Goal: Task Accomplishment & Management: Use online tool/utility

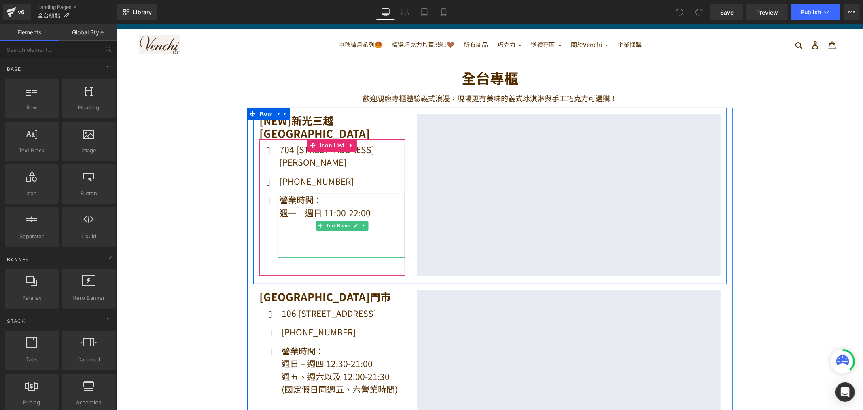
scroll to position [45, 0]
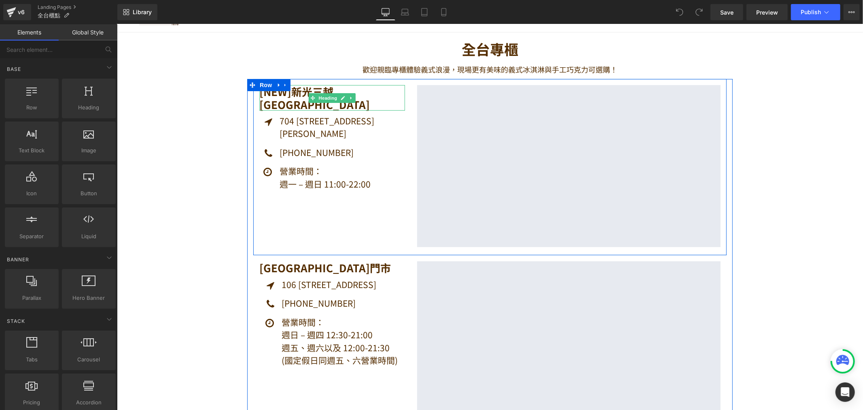
click at [300, 90] on h1 "[NEW]新光三越 [GEOGRAPHIC_DATA]" at bounding box center [332, 97] width 146 height 25
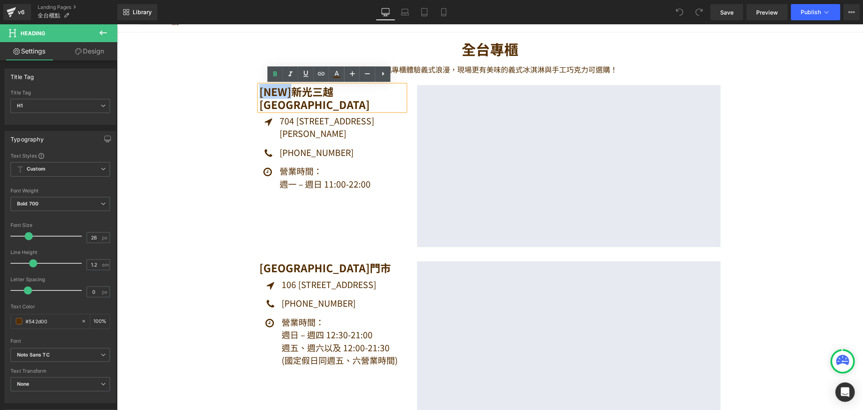
drag, startPoint x: 287, startPoint y: 91, endPoint x: 250, endPoint y: 90, distance: 37.3
click at [253, 90] on div "[NEW]新光三越 [GEOGRAPHIC_DATA] Heading Icon 704 [STREET_ADDRESS][PERSON_NAME] Text…" at bounding box center [332, 166] width 158 height 162
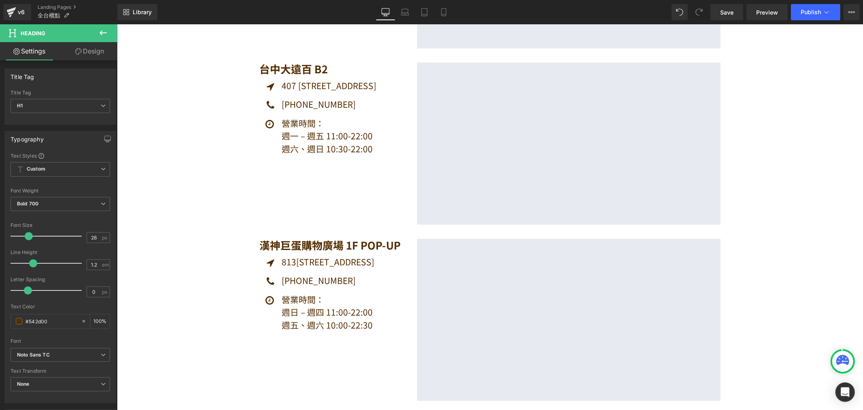
scroll to position [1394, 0]
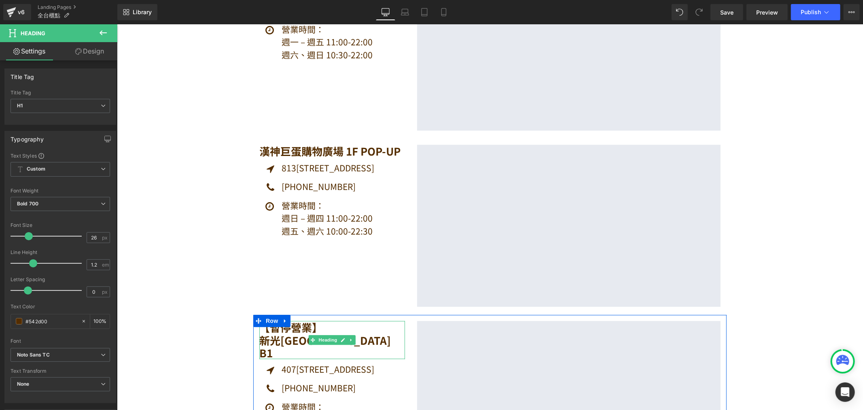
click at [313, 327] on h1 "【暫停營業】" at bounding box center [332, 326] width 146 height 13
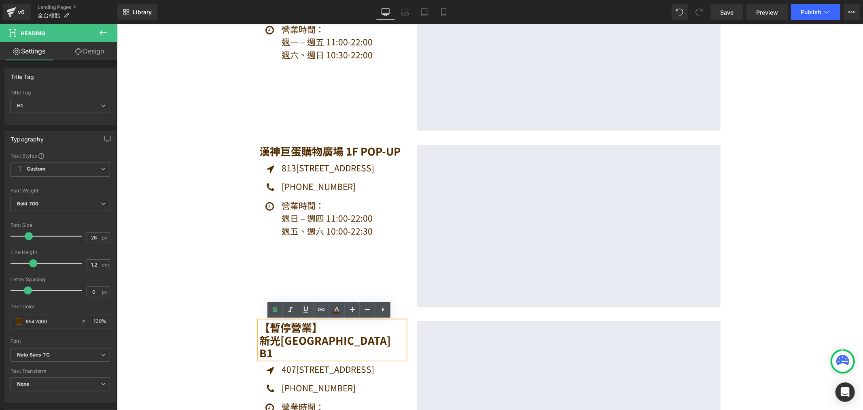
click at [259, 337] on div "【暫停營業】 [GEOGRAPHIC_DATA] B1" at bounding box center [332, 339] width 146 height 38
click at [259, 337] on h1 "新光[GEOGRAPHIC_DATA] B1" at bounding box center [332, 345] width 146 height 25
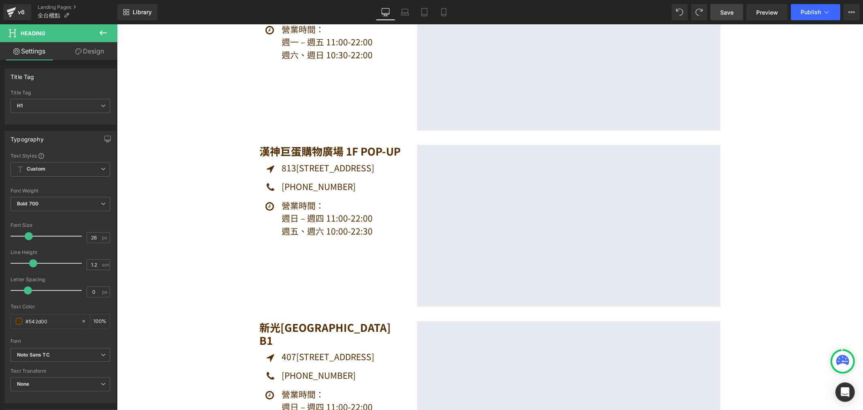
click at [732, 11] on span "Save" at bounding box center [727, 12] width 13 height 9
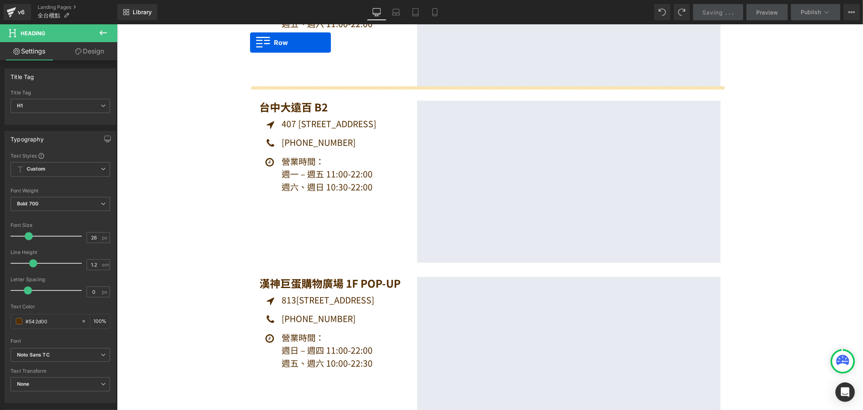
scroll to position [1238, 0]
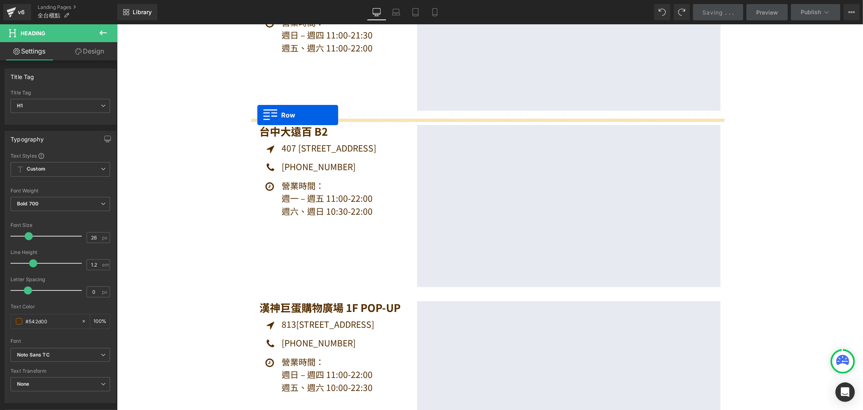
drag, startPoint x: 253, startPoint y: 186, endPoint x: 257, endPoint y: 115, distance: 71.4
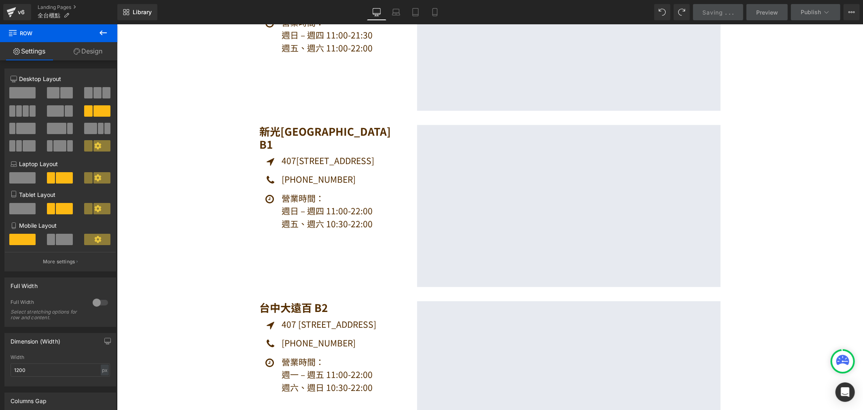
click at [721, 13] on span "Saving" at bounding box center [713, 12] width 21 height 7
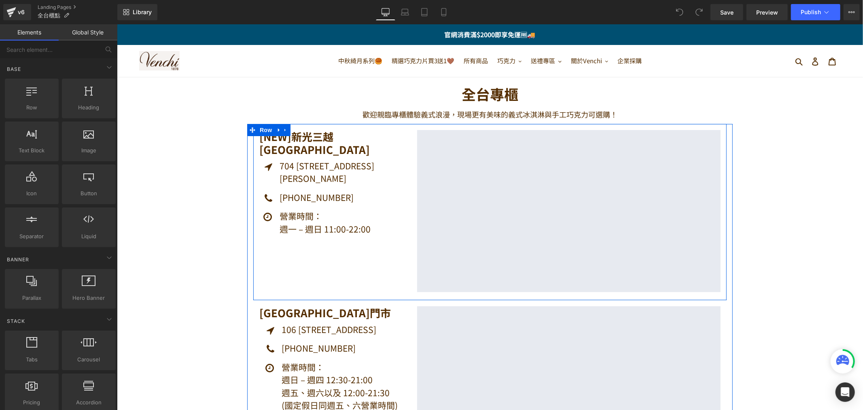
click at [291, 139] on h1 "[NEW]新光三越 [GEOGRAPHIC_DATA]" at bounding box center [332, 142] width 146 height 25
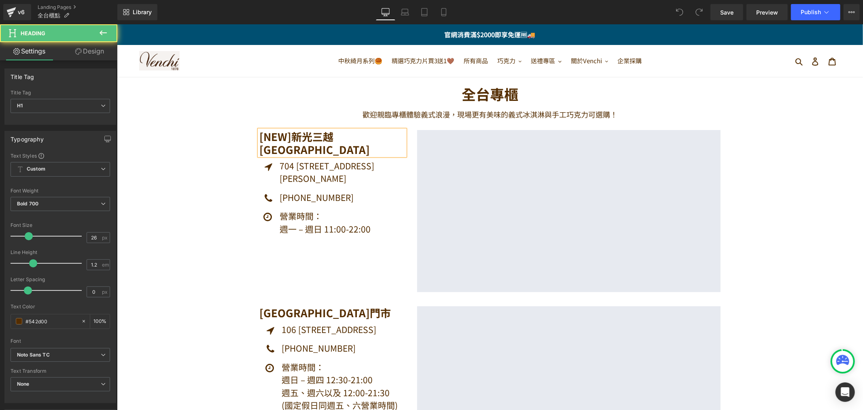
click at [287, 135] on h1 "[NEW]新光三越 [GEOGRAPHIC_DATA]" at bounding box center [332, 142] width 146 height 25
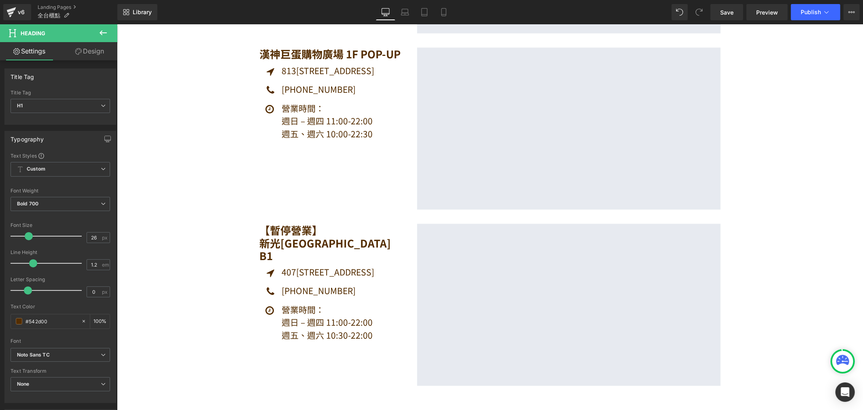
scroll to position [1529, 0]
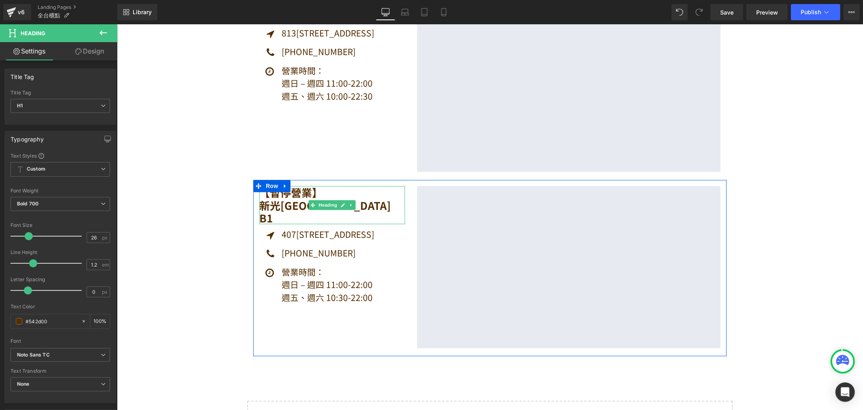
click at [266, 203] on h1 "新光[GEOGRAPHIC_DATA] B1" at bounding box center [332, 210] width 146 height 25
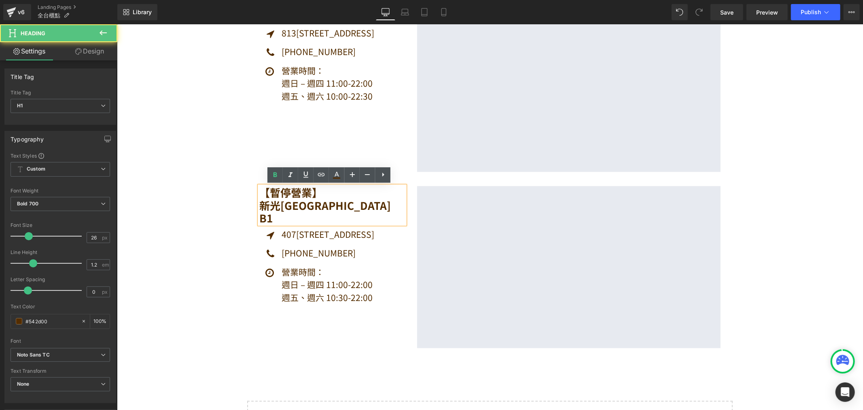
click at [259, 205] on h1 "新光[GEOGRAPHIC_DATA] B1" at bounding box center [332, 210] width 146 height 25
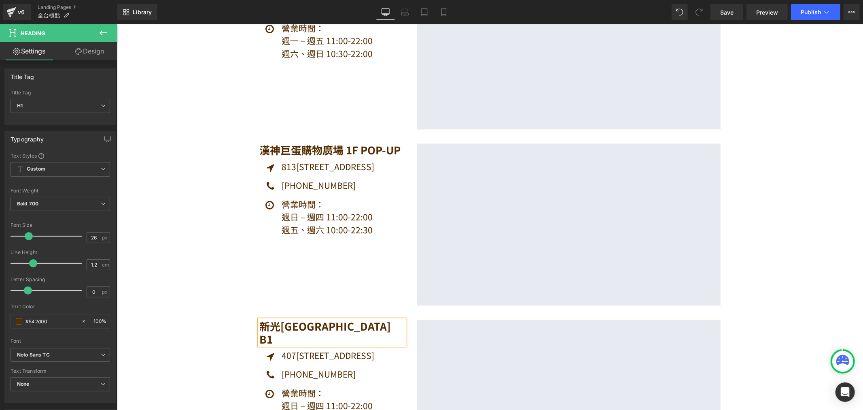
scroll to position [1394, 0]
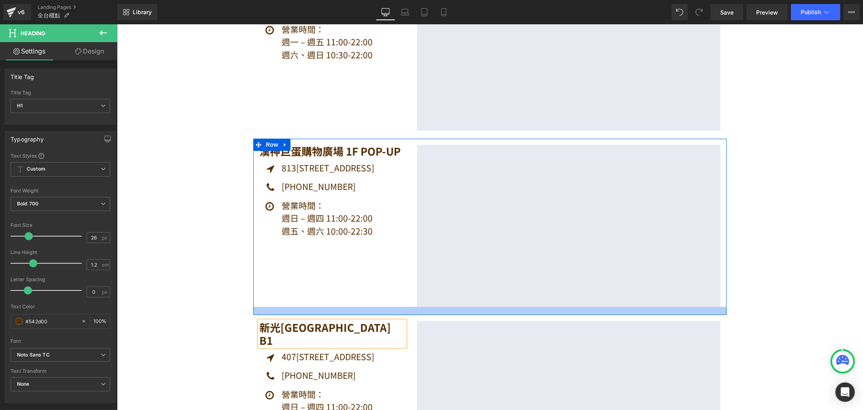
click at [253, 312] on div at bounding box center [490, 310] width 474 height 8
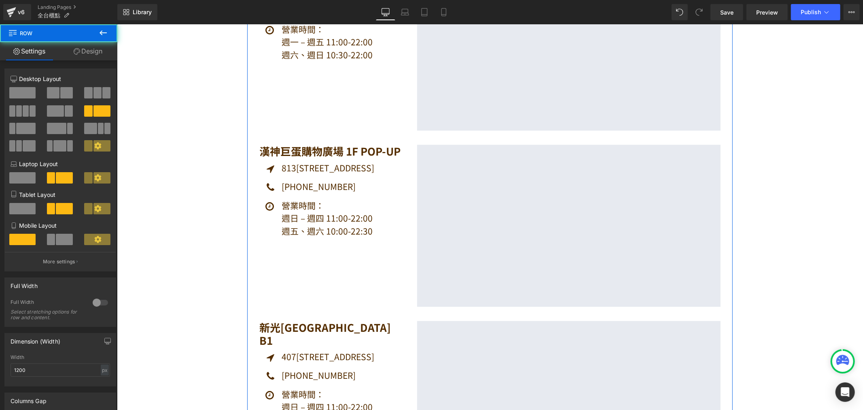
click at [117, 24] on div at bounding box center [117, 24] width 0 height 0
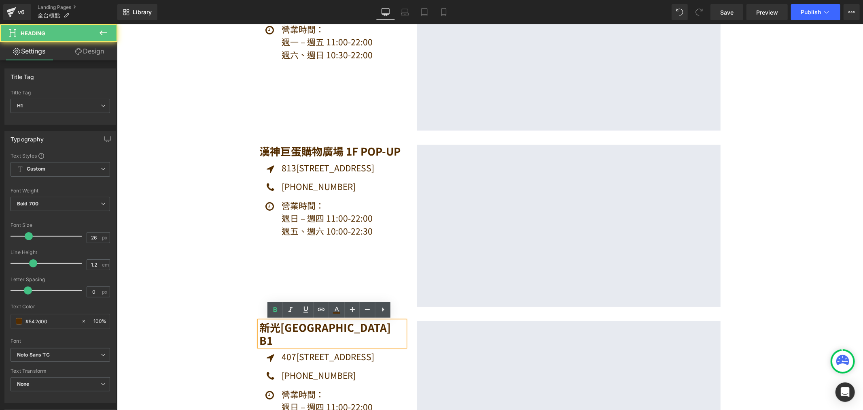
click at [259, 321] on span "新光[GEOGRAPHIC_DATA] B1" at bounding box center [325, 333] width 132 height 28
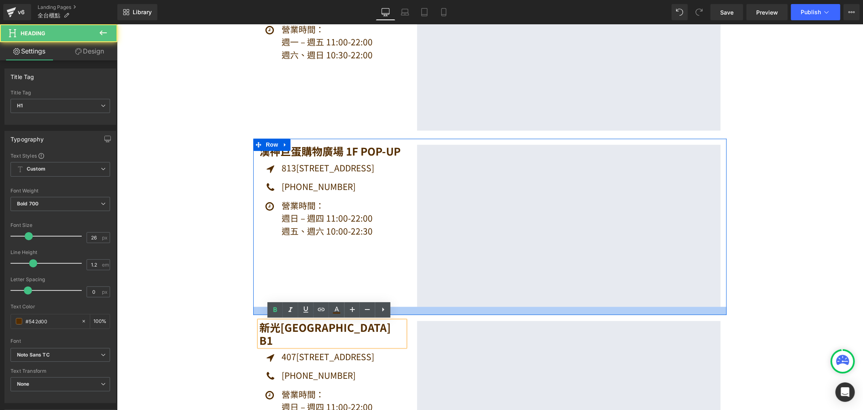
click at [254, 313] on div at bounding box center [490, 310] width 474 height 8
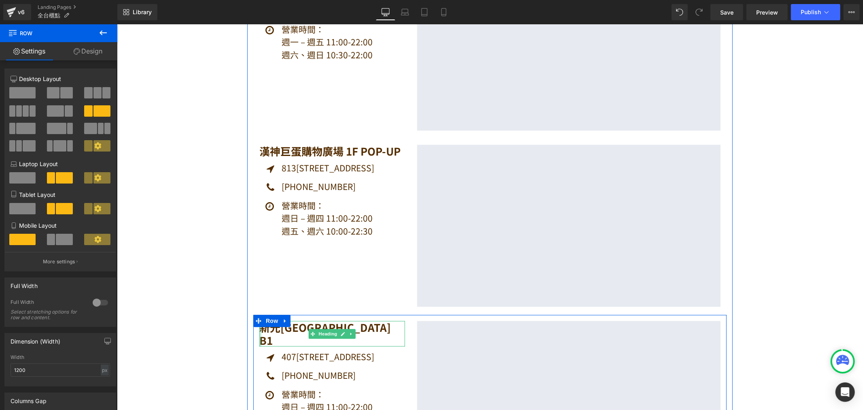
click at [259, 328] on div at bounding box center [260, 332] width 2 height 25
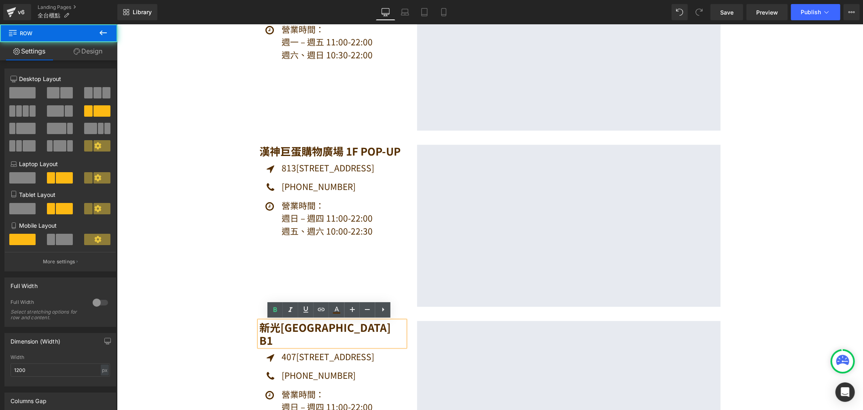
click at [253, 321] on div "新光三越 台中中港店 B1 Heading Icon 407台中市西屯區台灣大道三段301號 Text Block Icon 0911-656-322 Tex…" at bounding box center [332, 381] width 158 height 123
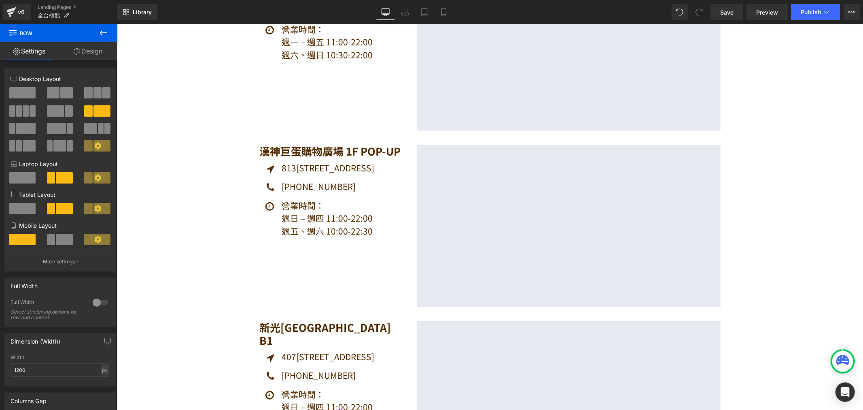
drag, startPoint x: 227, startPoint y: 323, endPoint x: 251, endPoint y: 321, distance: 24.3
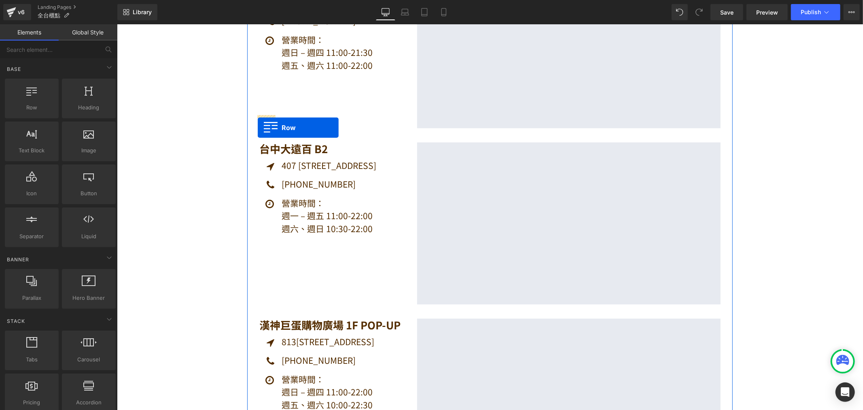
scroll to position [1214, 0]
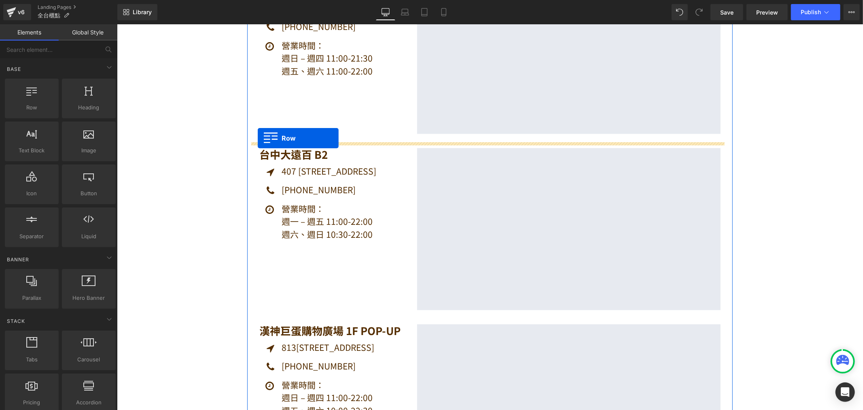
drag, startPoint x: 256, startPoint y: 319, endPoint x: 257, endPoint y: 138, distance: 181.8
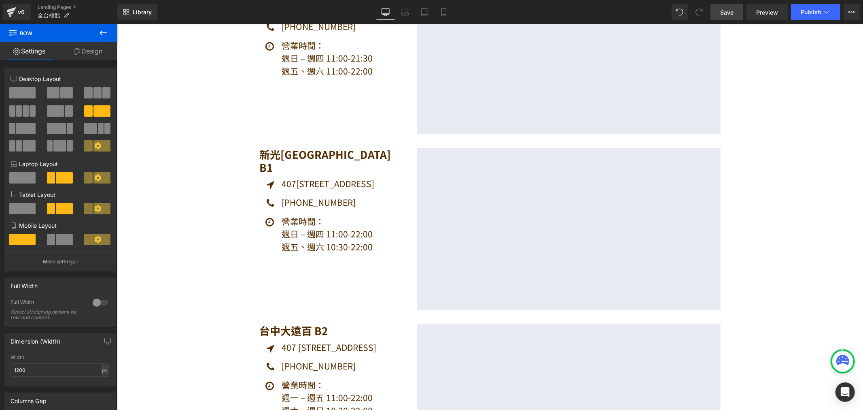
click at [722, 11] on link "Save" at bounding box center [727, 12] width 33 height 16
click at [797, 12] on button "Publish" at bounding box center [815, 12] width 49 height 16
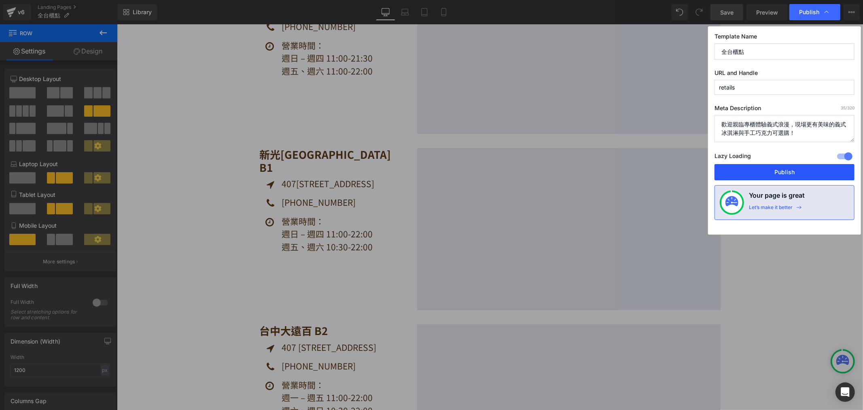
click at [782, 167] on button "Publish" at bounding box center [785, 172] width 140 height 16
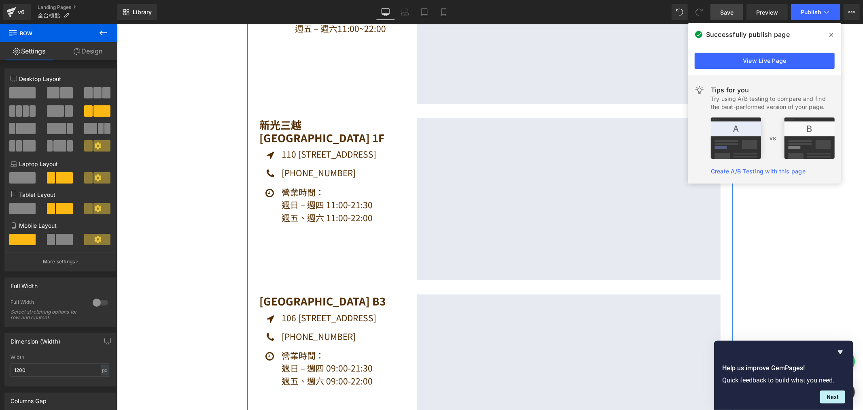
scroll to position [540, 0]
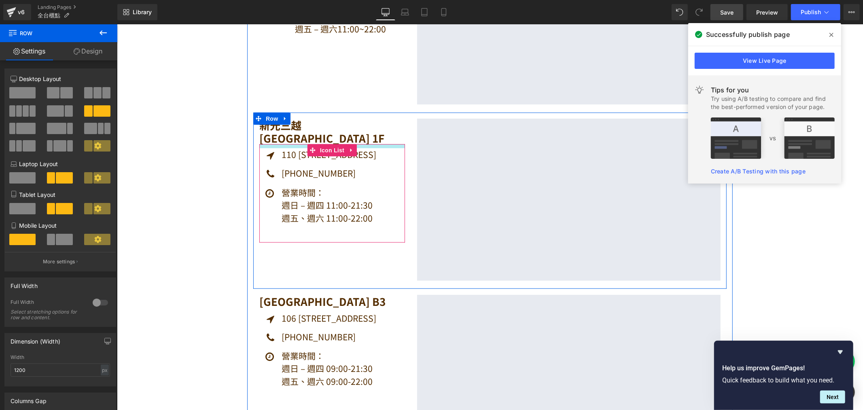
click at [300, 125] on h1 "[GEOGRAPHIC_DATA] 1F" at bounding box center [332, 130] width 146 height 25
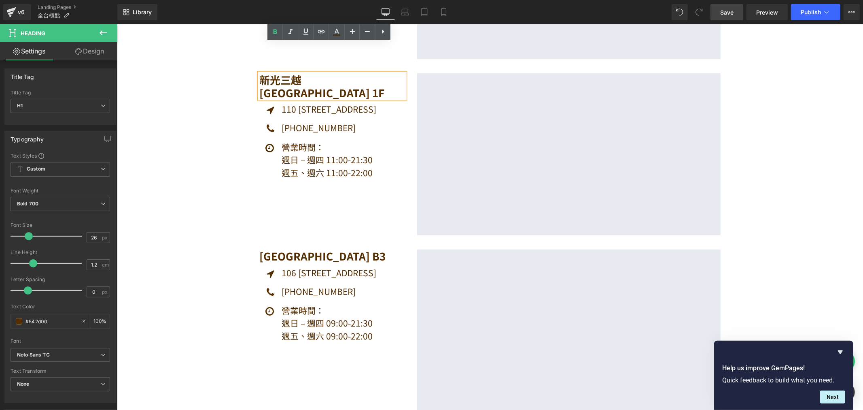
scroll to position [517, 0]
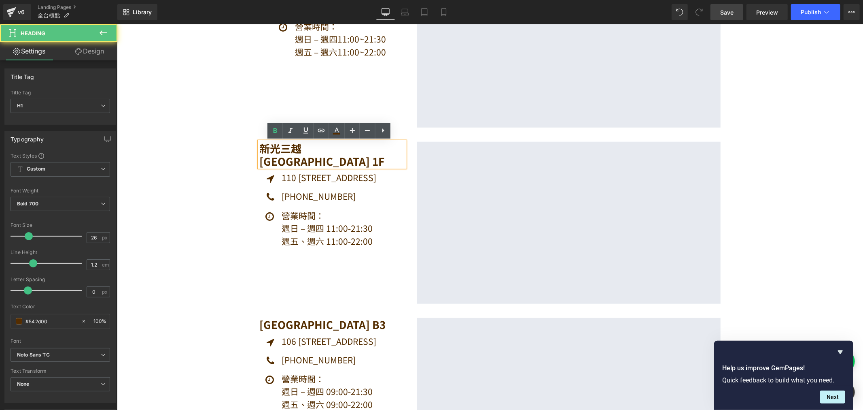
click at [298, 145] on h1 "[GEOGRAPHIC_DATA] 1F" at bounding box center [332, 153] width 146 height 25
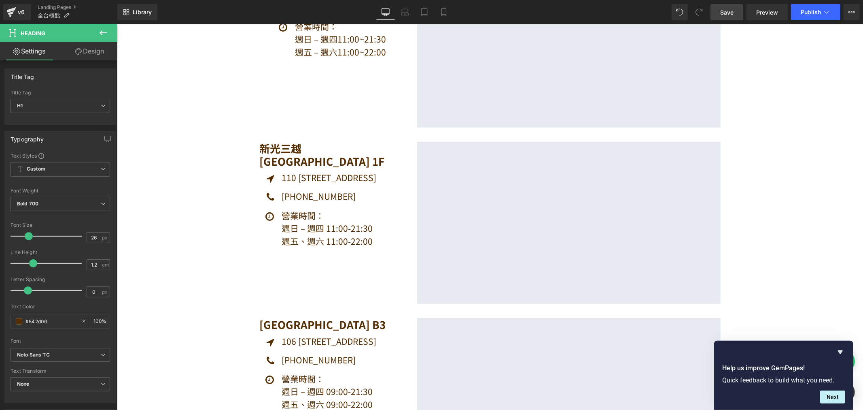
click at [725, 13] on span "Save" at bounding box center [727, 12] width 13 height 9
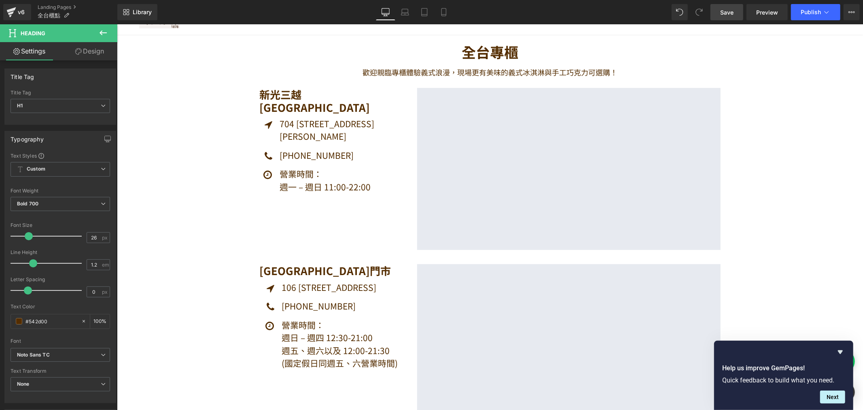
scroll to position [0, 0]
